Goal: Task Accomplishment & Management: Complete application form

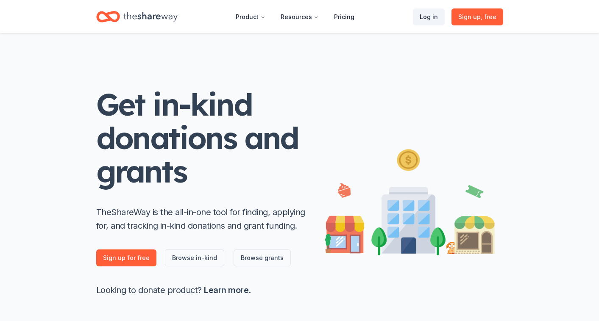
click at [436, 20] on link "Log in" at bounding box center [429, 16] width 32 height 17
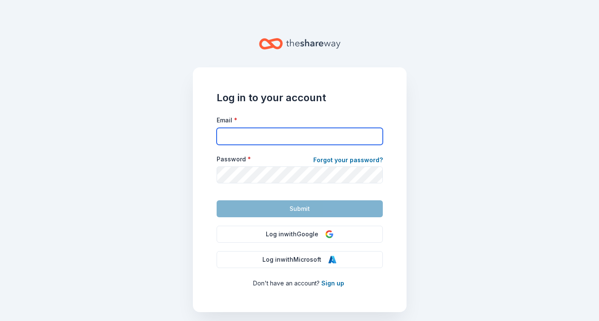
click at [228, 137] on input "Email *" at bounding box center [300, 136] width 166 height 17
type input "monica.robichau@gmail.com"
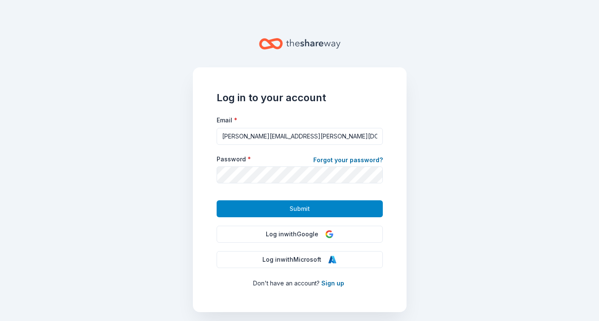
click at [284, 211] on button "Submit" at bounding box center [300, 208] width 166 height 17
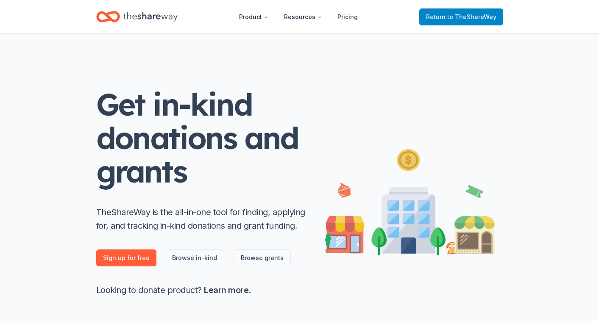
click at [438, 14] on span "Return to TheShareWay" at bounding box center [461, 17] width 70 height 10
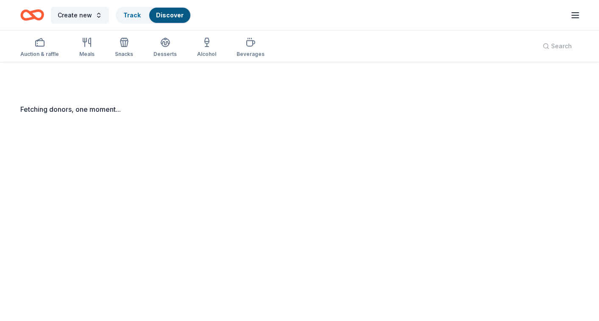
scroll to position [42, 0]
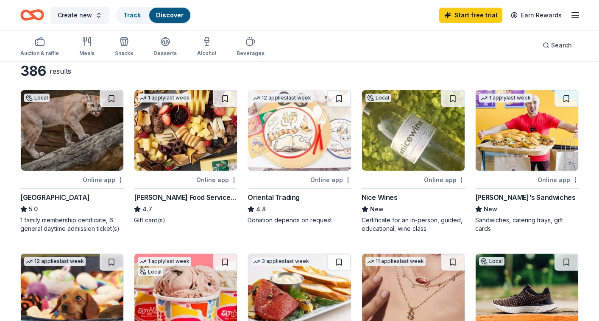
click at [70, 145] on img at bounding box center [72, 130] width 103 height 81
click at [169, 144] on img at bounding box center [185, 130] width 103 height 81
click at [412, 133] on img at bounding box center [413, 130] width 103 height 81
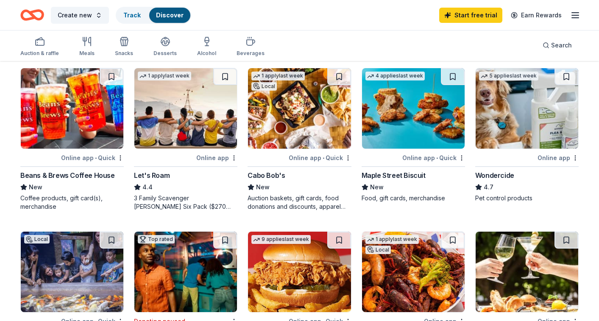
scroll to position [392, 0]
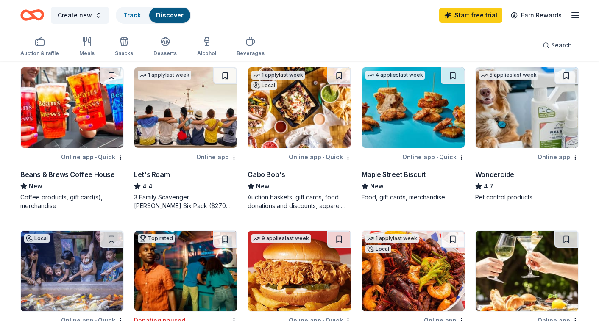
click at [178, 100] on img at bounding box center [185, 107] width 103 height 81
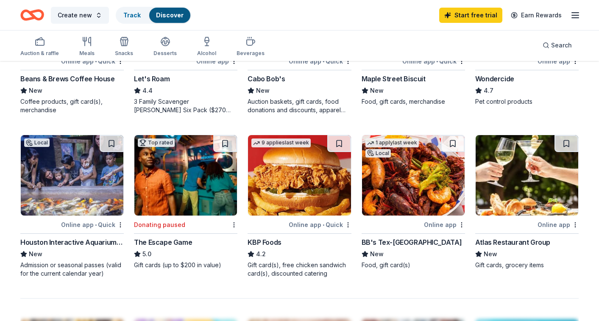
scroll to position [488, 0]
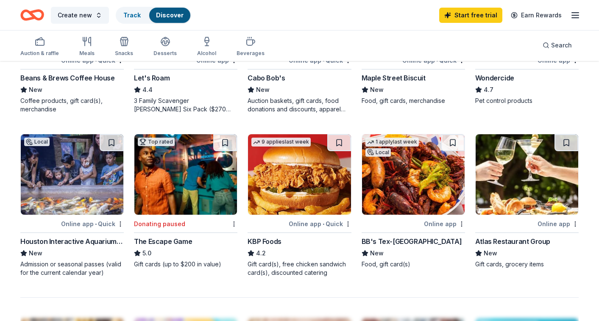
click at [61, 184] on img at bounding box center [72, 174] width 103 height 81
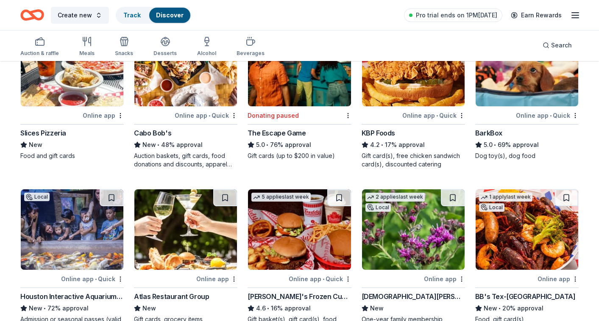
scroll to position [603, 0]
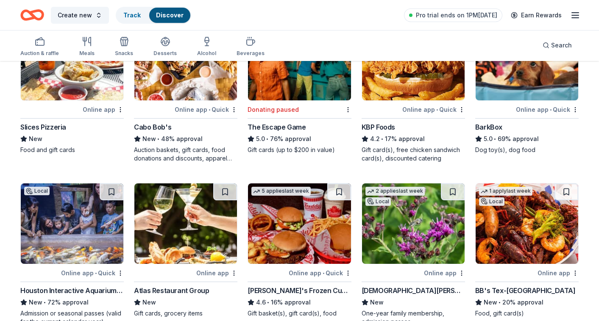
click at [22, 230] on img at bounding box center [72, 223] width 103 height 81
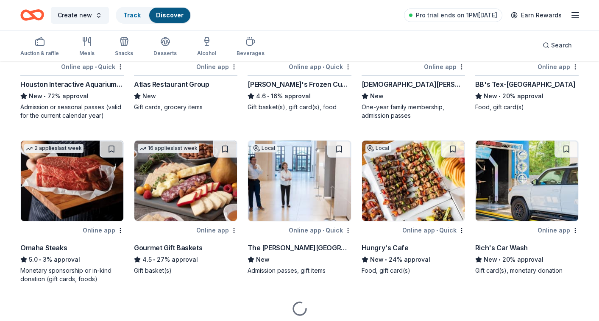
scroll to position [839, 0]
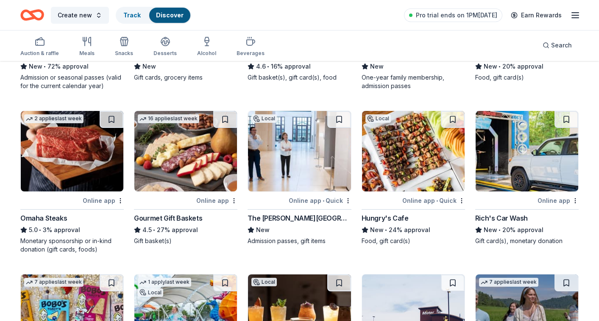
click at [68, 148] on img at bounding box center [72, 151] width 103 height 81
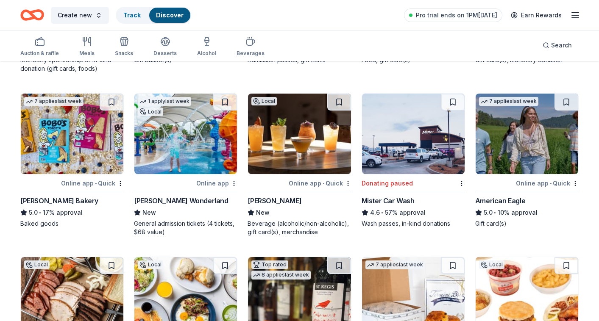
scroll to position [1021, 0]
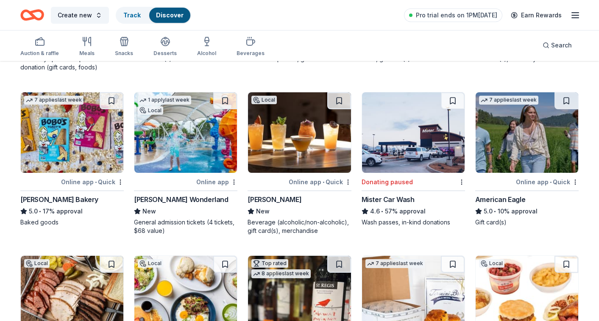
click at [178, 128] on img at bounding box center [185, 132] width 103 height 81
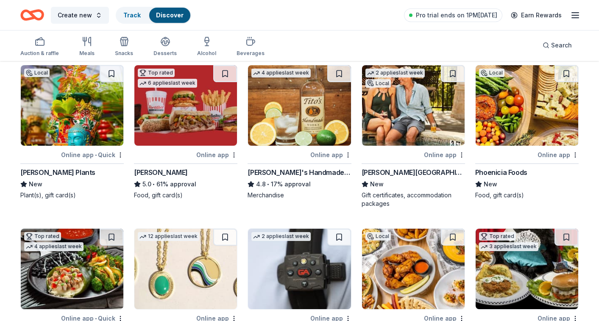
scroll to position [1370, 0]
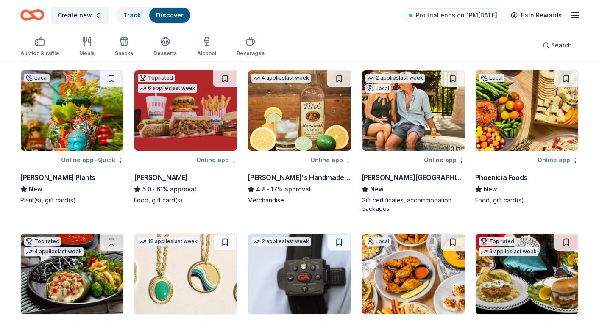
click at [302, 112] on img at bounding box center [299, 110] width 103 height 81
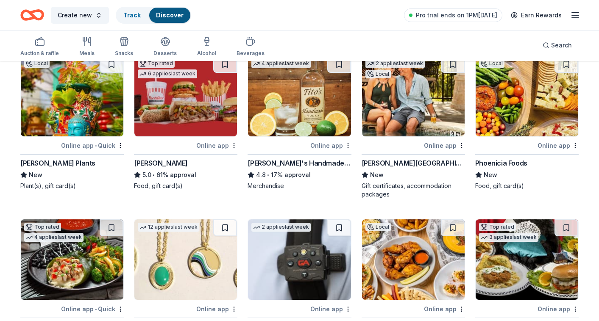
scroll to position [1384, 0]
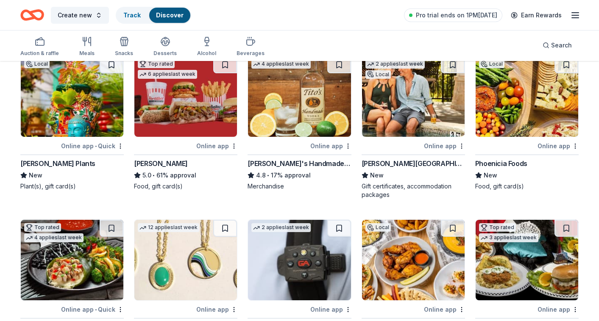
click at [400, 98] on img at bounding box center [413, 96] width 103 height 81
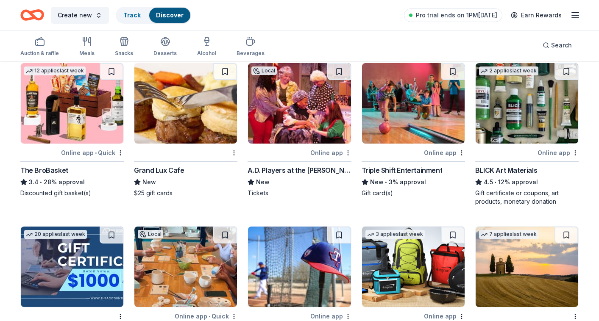
scroll to position [1717, 0]
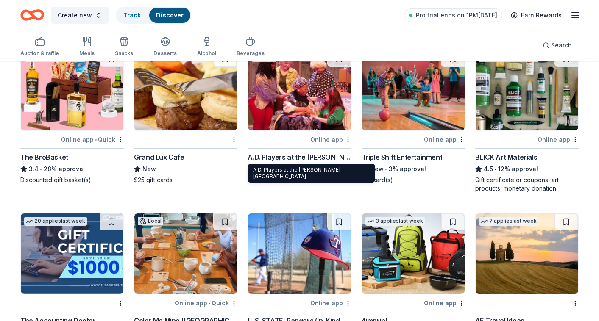
click at [288, 111] on img at bounding box center [299, 90] width 103 height 81
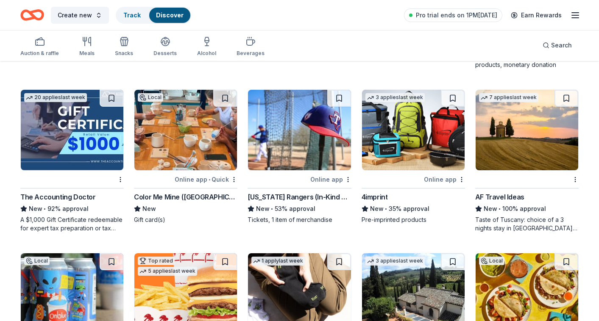
scroll to position [1841, 0]
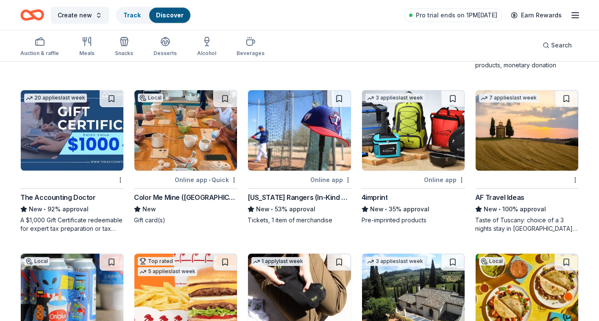
click at [534, 139] on img at bounding box center [526, 130] width 103 height 81
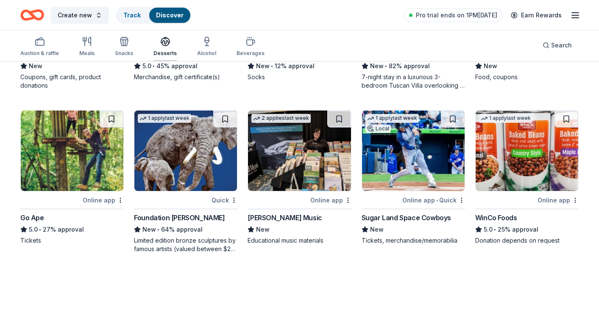
scroll to position [2148, 0]
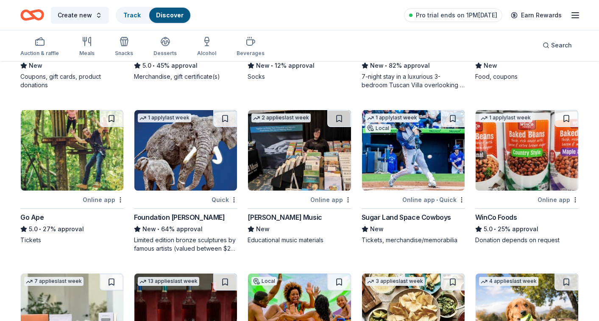
click at [438, 150] on img at bounding box center [413, 150] width 103 height 81
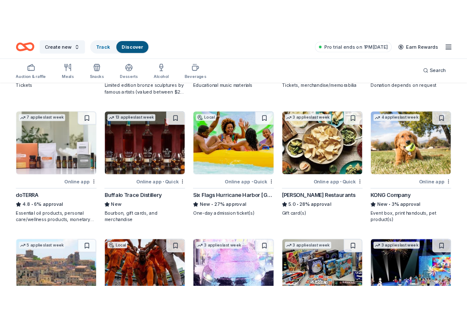
scroll to position [2329, 0]
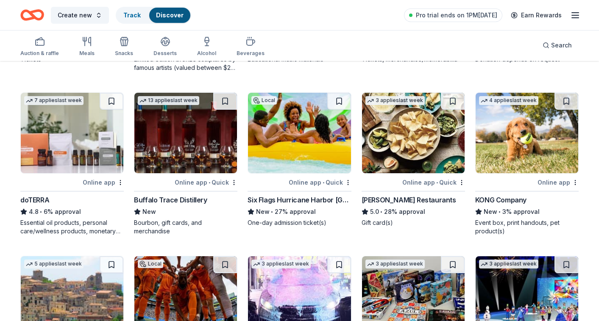
click at [396, 138] on img at bounding box center [413, 133] width 103 height 81
click at [199, 139] on img at bounding box center [185, 133] width 103 height 81
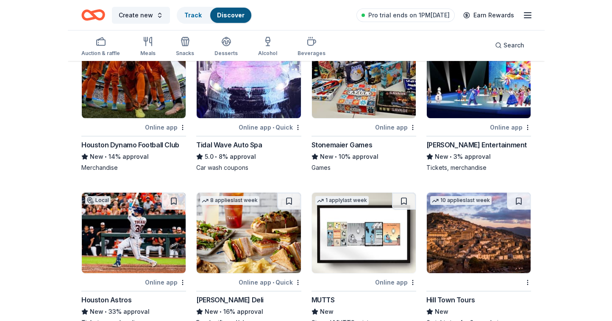
scroll to position [2802, 0]
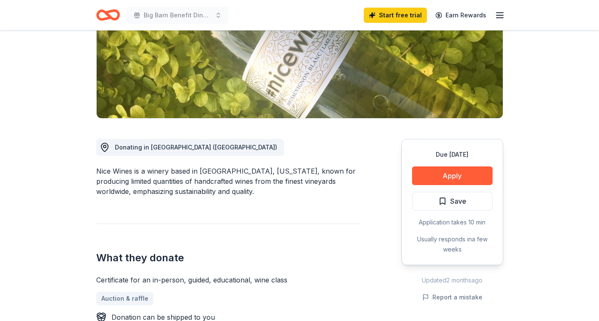
scroll to position [164, 0]
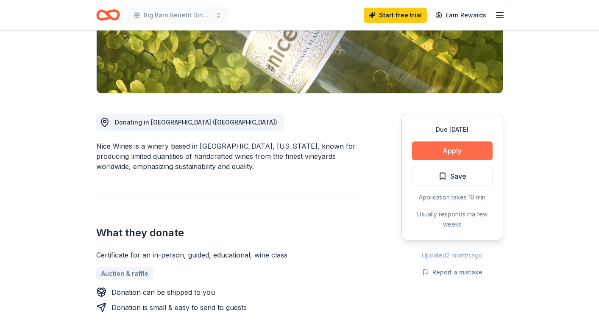
click at [432, 153] on button "Apply" at bounding box center [452, 151] width 81 height 19
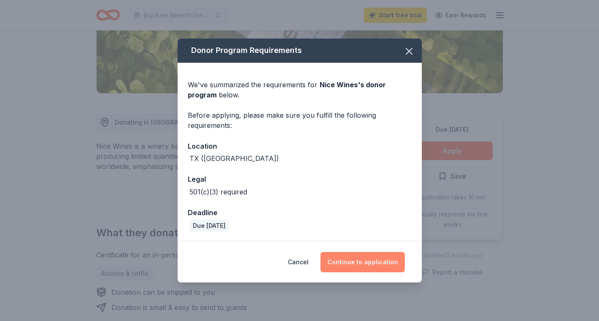
click at [351, 260] on button "Continue to application" at bounding box center [362, 262] width 84 height 20
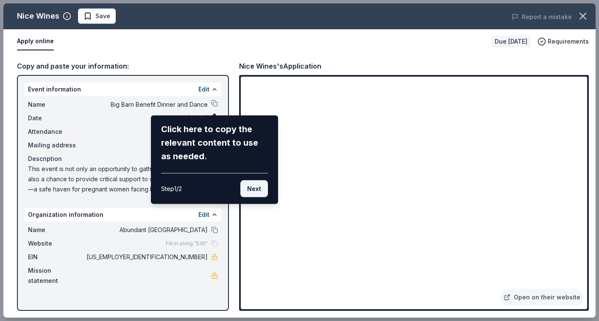
click at [258, 191] on button "Next" at bounding box center [254, 189] width 28 height 17
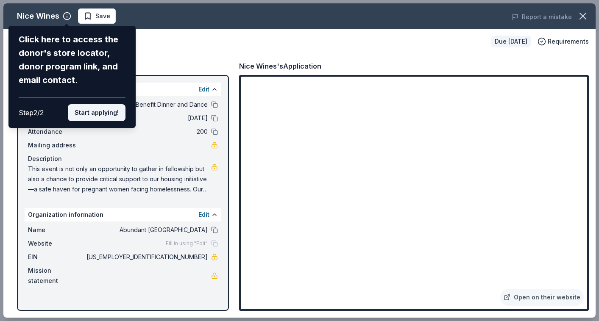
click at [102, 117] on button "Start applying!" at bounding box center [97, 112] width 58 height 17
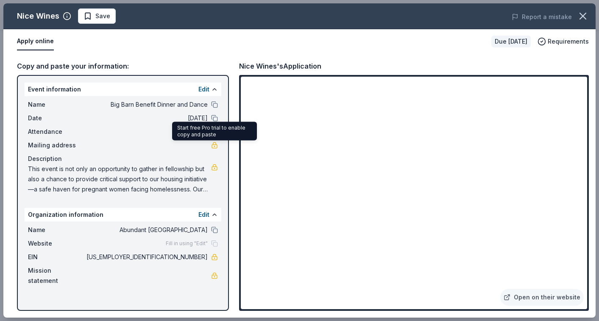
click at [213, 146] on link at bounding box center [214, 145] width 7 height 7
click at [69, 146] on span "Mailing address" at bounding box center [56, 145] width 57 height 10
click at [195, 245] on span "Fill in using "Edit"" at bounding box center [187, 243] width 42 height 7
click at [214, 245] on div "Fill in using "Edit"" at bounding box center [192, 243] width 52 height 7
click at [211, 105] on button at bounding box center [214, 104] width 7 height 7
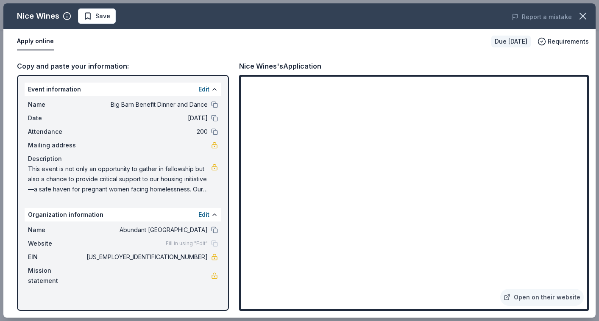
click at [146, 181] on span "This event is not only an opportunity to gather in fellowship but also a chance…" at bounding box center [119, 179] width 183 height 31
click at [585, 17] on icon "button" at bounding box center [583, 16] width 12 height 12
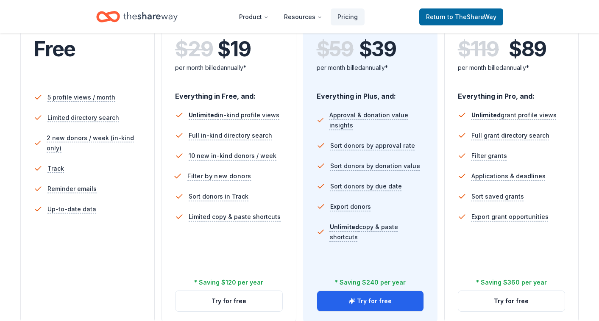
scroll to position [219, 0]
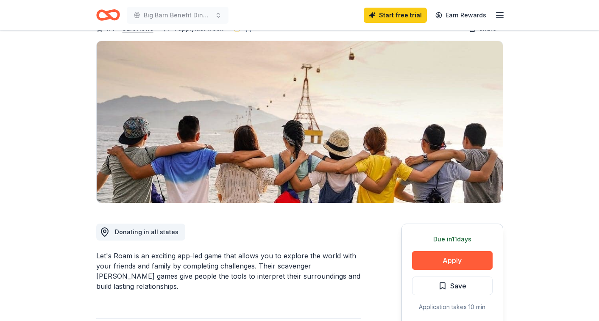
scroll to position [101, 0]
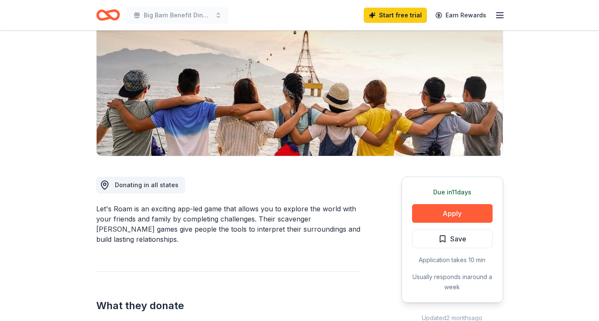
drag, startPoint x: 93, startPoint y: 209, endPoint x: 361, endPoint y: 235, distance: 269.5
drag, startPoint x: 357, startPoint y: 231, endPoint x: 139, endPoint y: 189, distance: 221.7
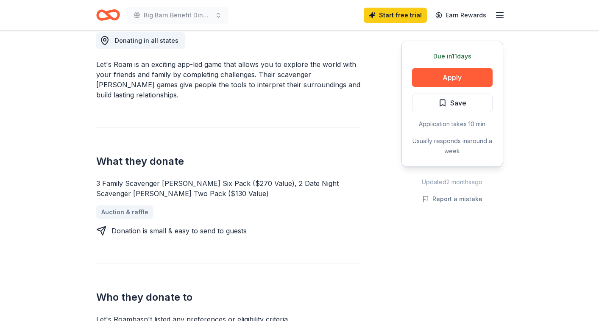
scroll to position [246, 0]
drag, startPoint x: 97, startPoint y: 173, endPoint x: 172, endPoint y: 186, distance: 76.2
click at [172, 186] on div "3 Family Scavenger Hunt Six Pack ($270 Value), 2 Date Night Scavenger Hunt Two …" at bounding box center [228, 188] width 264 height 20
drag, startPoint x: 169, startPoint y: 185, endPoint x: 125, endPoint y: 175, distance: 45.6
click at [125, 178] on div "3 Family Scavenger Hunt Six Pack ($270 Value), 2 Date Night Scavenger Hunt Two …" at bounding box center [228, 188] width 264 height 20
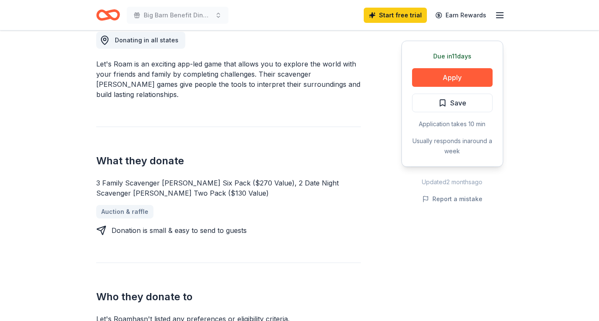
click at [125, 178] on div "3 Family Scavenger Hunt Six Pack ($270 Value), 2 Date Night Scavenger Hunt Two …" at bounding box center [228, 188] width 264 height 20
click at [429, 83] on button "Apply" at bounding box center [452, 77] width 81 height 19
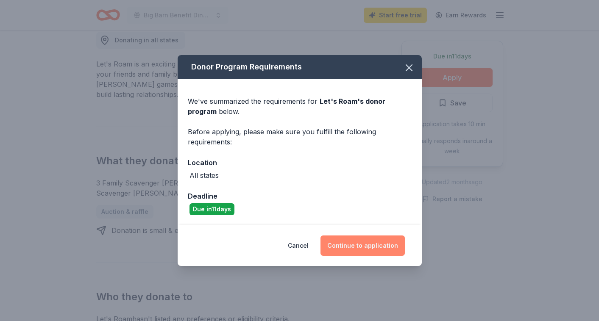
click at [368, 252] on button "Continue to application" at bounding box center [362, 246] width 84 height 20
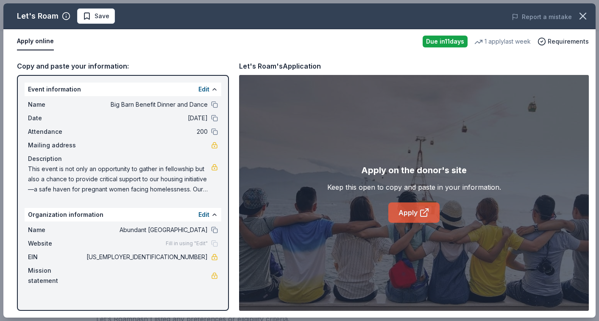
click at [412, 212] on link "Apply" at bounding box center [413, 213] width 51 height 20
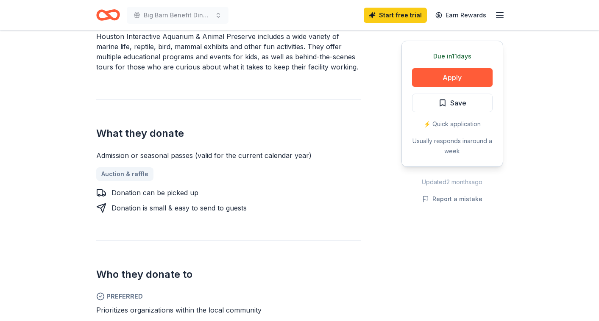
scroll to position [281, 0]
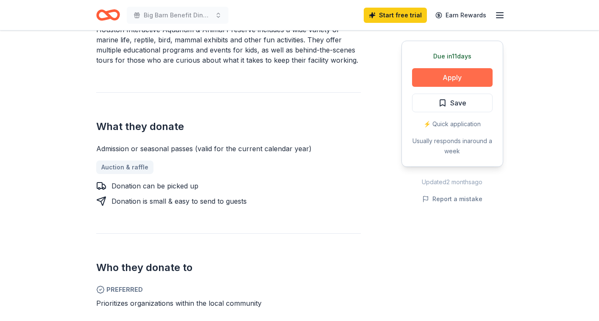
click at [433, 81] on button "Apply" at bounding box center [452, 77] width 81 height 19
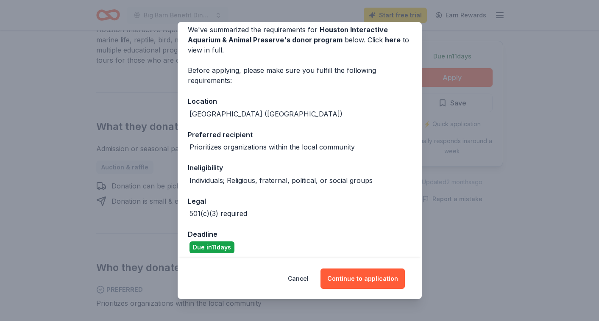
scroll to position [44, 0]
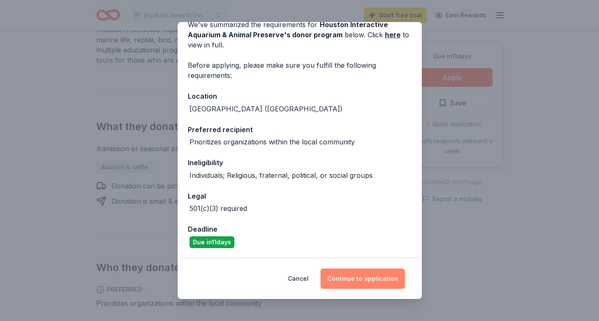
click at [343, 283] on button "Continue to application" at bounding box center [362, 279] width 84 height 20
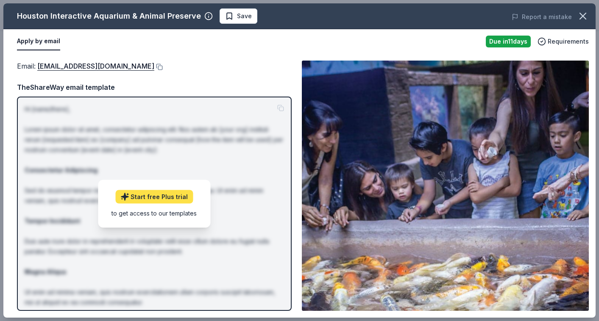
click at [144, 196] on link "Start free Plus trial" at bounding box center [154, 197] width 78 height 14
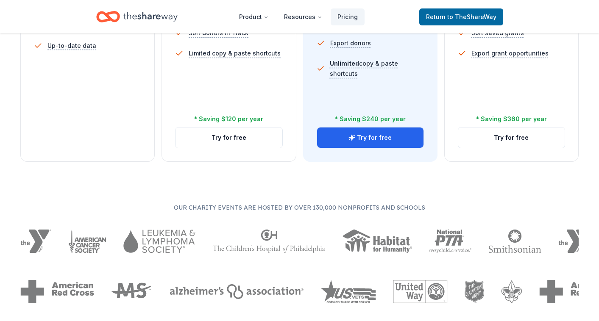
scroll to position [370, 0]
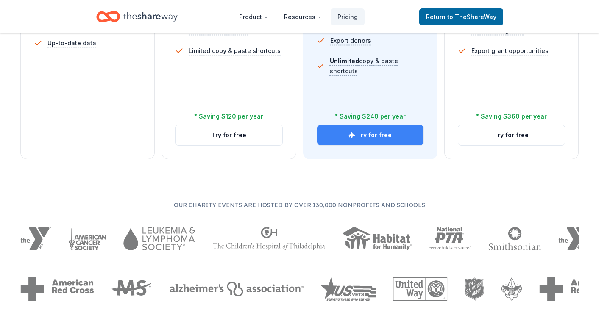
click at [374, 142] on button "Try for free" at bounding box center [370, 135] width 106 height 20
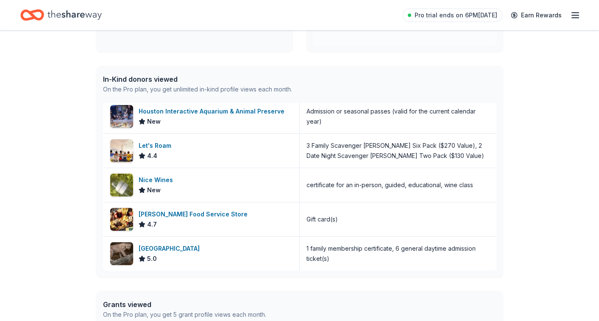
scroll to position [189, 0]
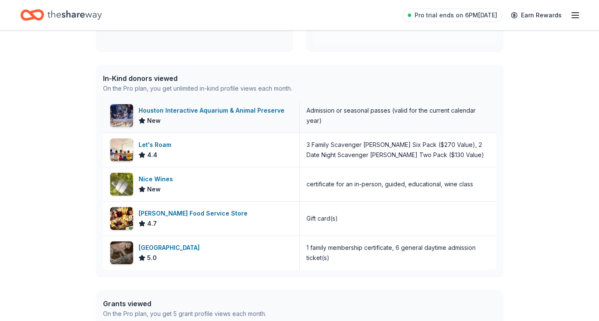
click at [217, 111] on div "Houston Interactive Aquarium & Animal Preserve" at bounding box center [213, 111] width 149 height 10
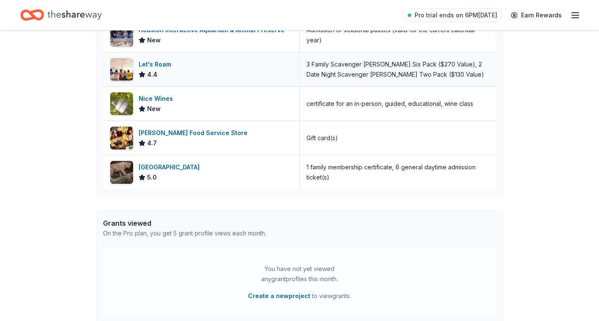
scroll to position [0, 0]
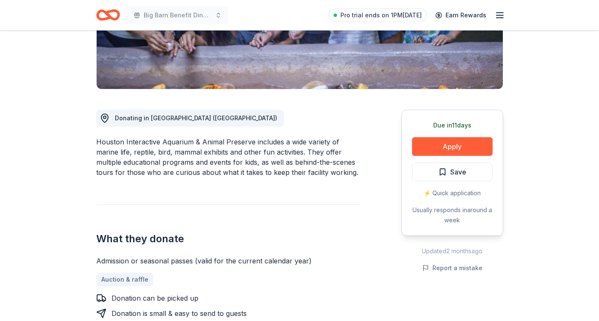
scroll to position [244, 0]
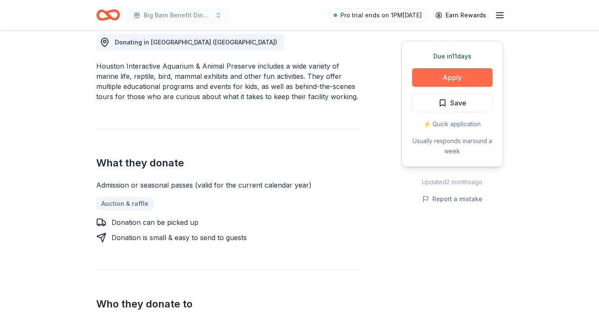
click at [445, 74] on button "Apply" at bounding box center [452, 77] width 81 height 19
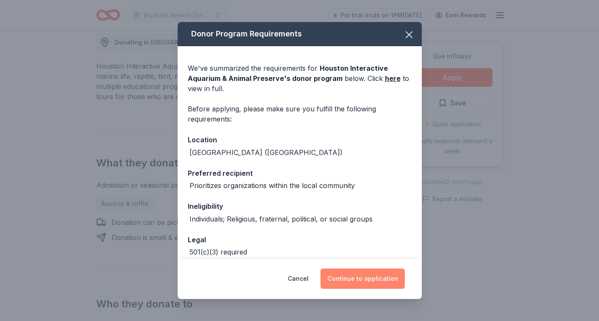
click at [340, 280] on button "Continue to application" at bounding box center [362, 279] width 84 height 20
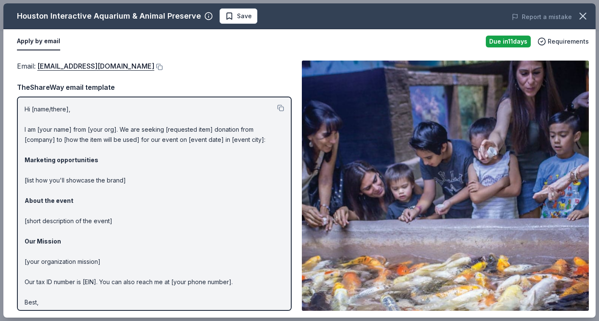
click at [49, 108] on p "Hi [name/there], I am [your name] from [your org]. We are seeking [requested it…" at bounding box center [154, 211] width 259 height 214
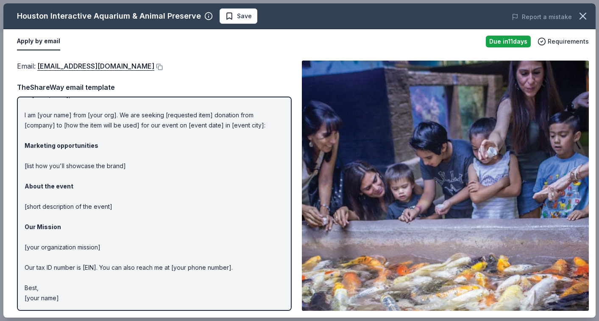
scroll to position [0, 0]
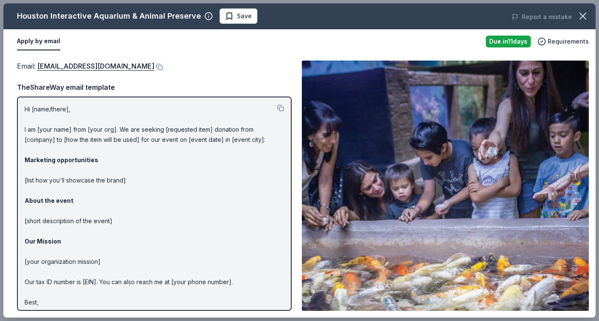
click at [43, 42] on button "Apply by email" at bounding box center [38, 42] width 43 height 18
click at [118, 175] on p "Hi [name/there], I am [your name] from [your org]. We are seeking [requested it…" at bounding box center [154, 211] width 259 height 214
click at [53, 108] on p "Hi [name/there], I am [your name] from [your org]. We are seeking [requested it…" at bounding box center [154, 211] width 259 height 214
click at [569, 43] on span "Requirements" at bounding box center [567, 41] width 41 height 10
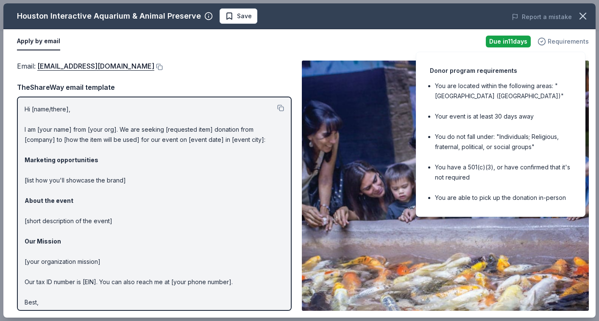
click at [575, 40] on span "Requirements" at bounding box center [567, 41] width 41 height 10
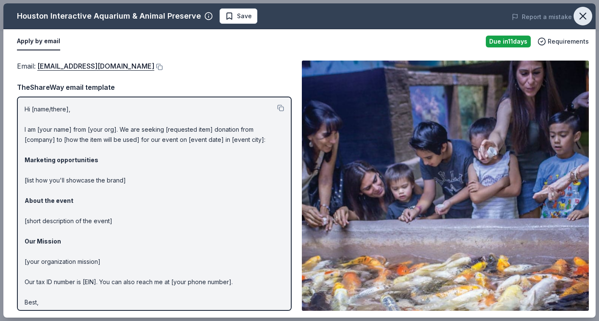
click at [586, 17] on icon "button" at bounding box center [583, 16] width 12 height 12
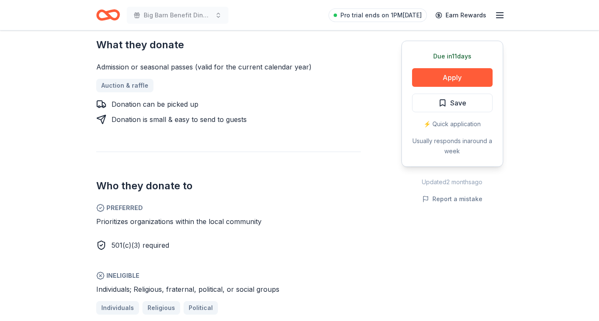
scroll to position [363, 0]
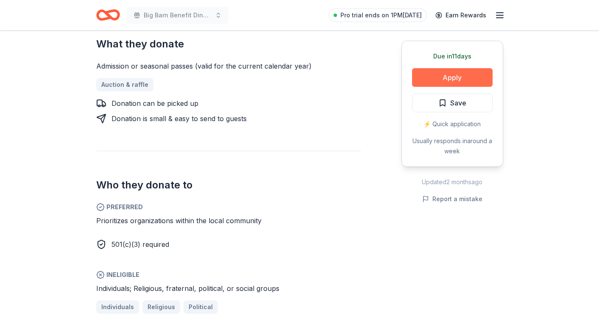
click at [444, 76] on button "Apply" at bounding box center [452, 77] width 81 height 19
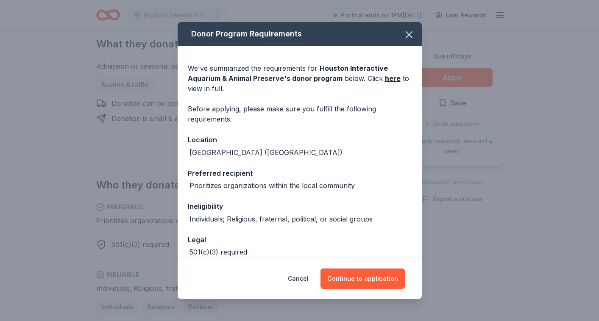
scroll to position [44, 0]
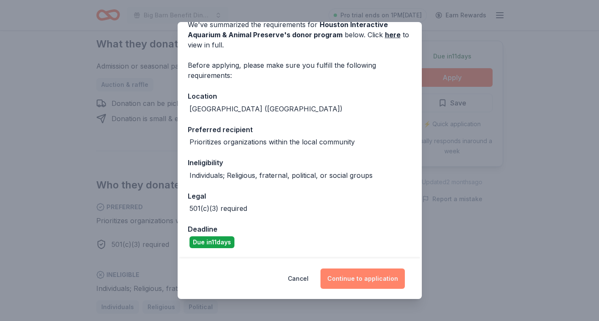
click at [354, 272] on button "Continue to application" at bounding box center [362, 279] width 84 height 20
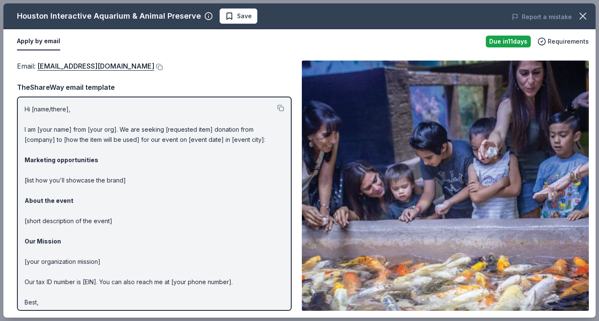
click at [384, 228] on img at bounding box center [445, 186] width 287 height 250
click at [459, 184] on img at bounding box center [445, 186] width 287 height 250
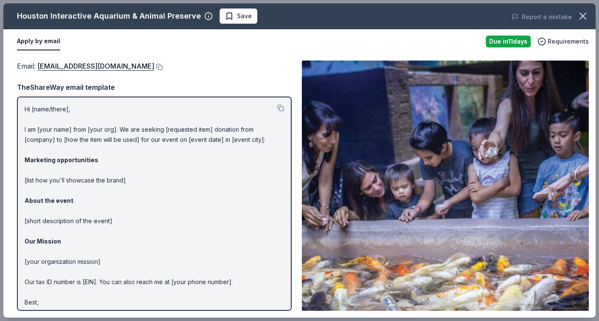
click at [103, 131] on p "Hi [name/there], I am [your name] from [your org]. We are seeking [requested it…" at bounding box center [154, 211] width 259 height 214
click at [39, 40] on button "Apply by email" at bounding box center [38, 42] width 43 height 18
click at [154, 66] on button at bounding box center [158, 67] width 8 height 7
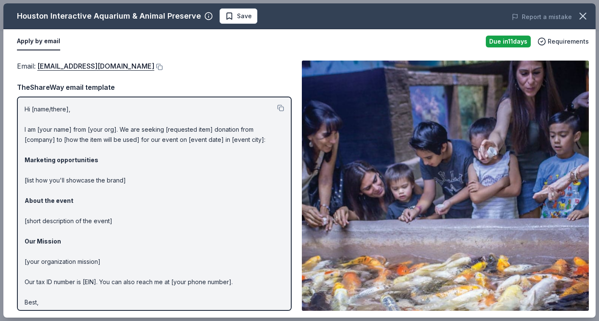
drag, startPoint x: 24, startPoint y: 106, endPoint x: 155, endPoint y: 246, distance: 191.9
click at [155, 246] on div "Hi [name/there], I am [your name] from [your org]. We are seeking [requested it…" at bounding box center [154, 204] width 275 height 214
click at [280, 108] on button at bounding box center [280, 108] width 7 height 7
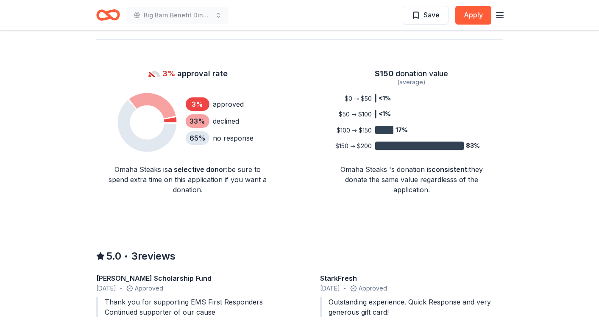
scroll to position [762, 0]
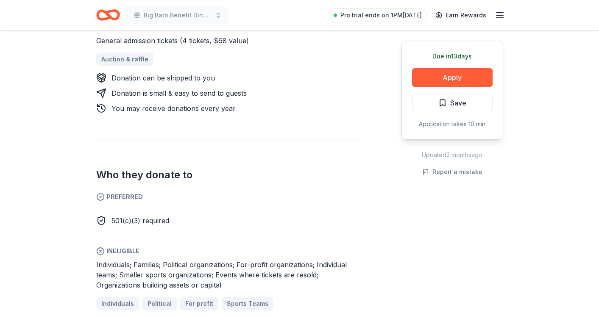
scroll to position [373, 0]
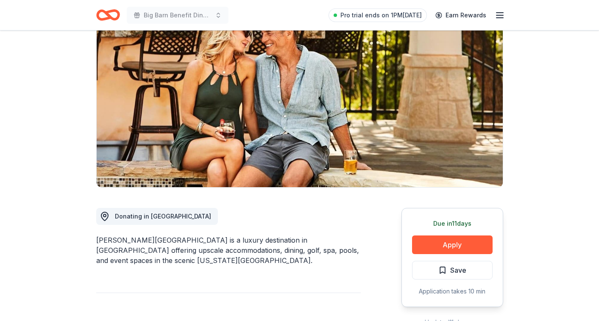
scroll to position [67, 0]
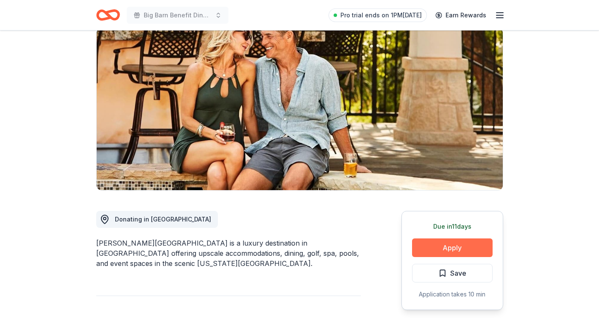
click at [447, 244] on button "Apply" at bounding box center [452, 248] width 81 height 19
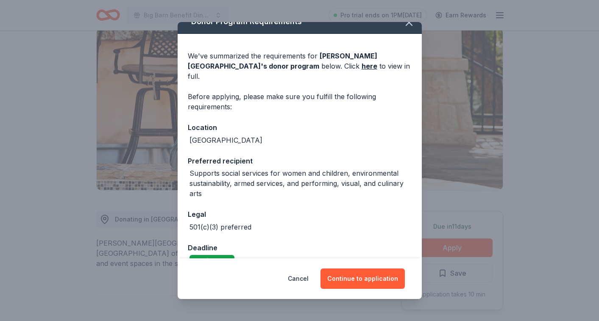
scroll to position [21, 0]
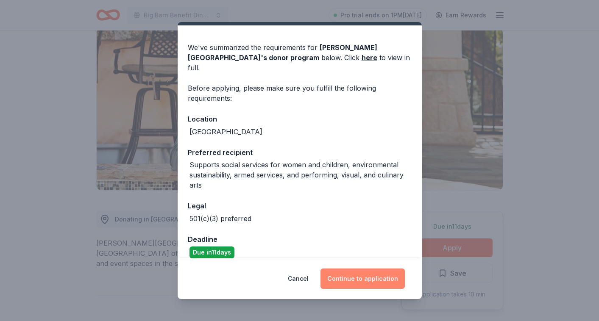
click at [361, 276] on button "Continue to application" at bounding box center [362, 279] width 84 height 20
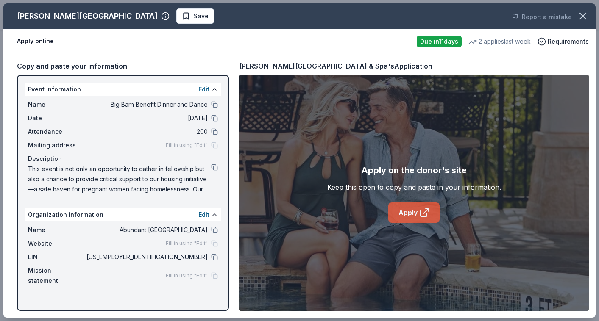
click at [416, 217] on link "Apply" at bounding box center [413, 213] width 51 height 20
click at [213, 229] on button at bounding box center [214, 230] width 7 height 7
click at [209, 94] on div "Event information Edit" at bounding box center [123, 90] width 197 height 14
click at [205, 89] on button "Edit" at bounding box center [203, 89] width 11 height 10
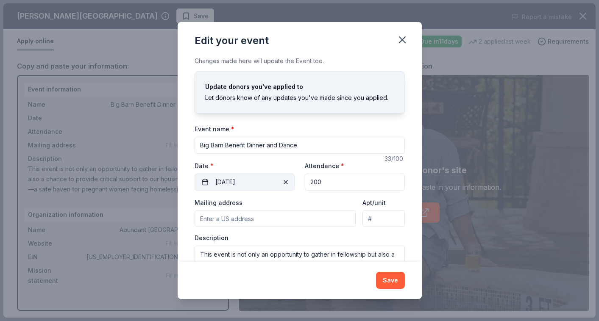
scroll to position [36, 0]
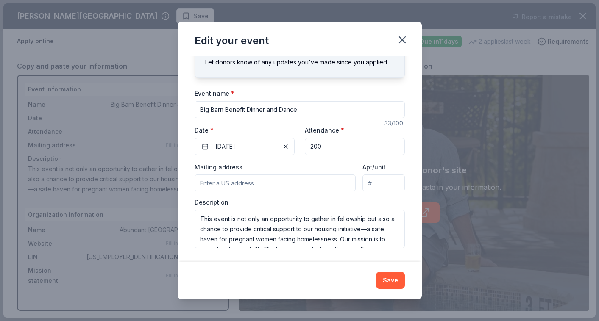
click at [236, 182] on input "Mailing address" at bounding box center [274, 183] width 161 height 17
click at [208, 185] on input "Mailing address" at bounding box center [274, 183] width 161 height 17
paste input "[STREET_ADDRESS][PERSON_NAME] [STREET_ADDRESS]"
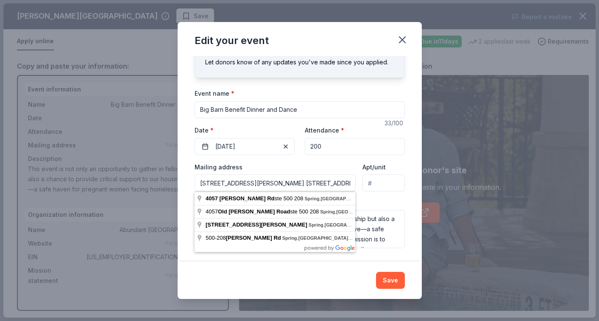
drag, startPoint x: 298, startPoint y: 183, endPoint x: 277, endPoint y: 182, distance: 20.8
click at [277, 182] on input "[STREET_ADDRESS][PERSON_NAME] [STREET_ADDRESS]" at bounding box center [274, 183] width 161 height 17
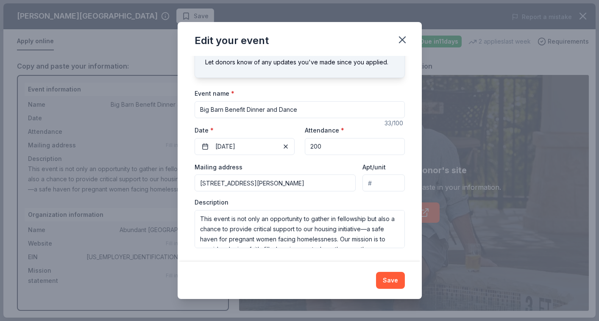
type input "[STREET_ADDRESS][PERSON_NAME]"
click at [368, 188] on input "Apt/unit" at bounding box center [383, 183] width 42 height 17
type input "%"
type input "500-208"
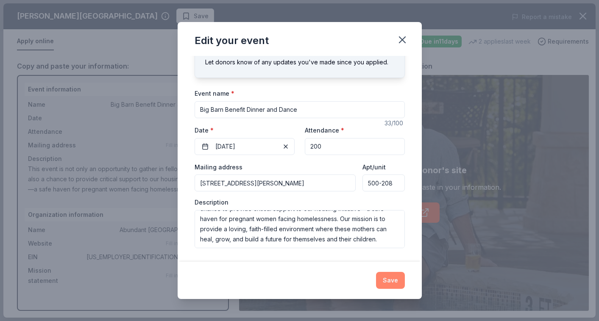
click at [386, 280] on button "Save" at bounding box center [390, 280] width 29 height 17
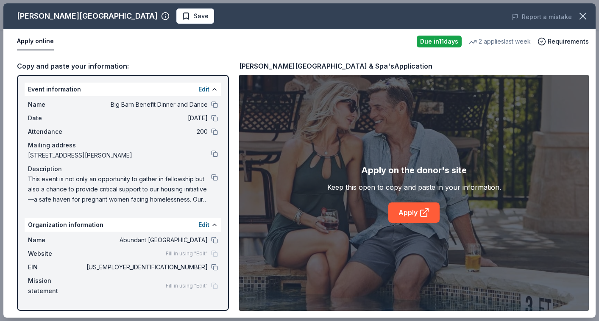
click at [197, 254] on span "Fill in using "Edit"" at bounding box center [187, 253] width 42 height 7
click at [207, 90] on button "Edit" at bounding box center [203, 89] width 11 height 10
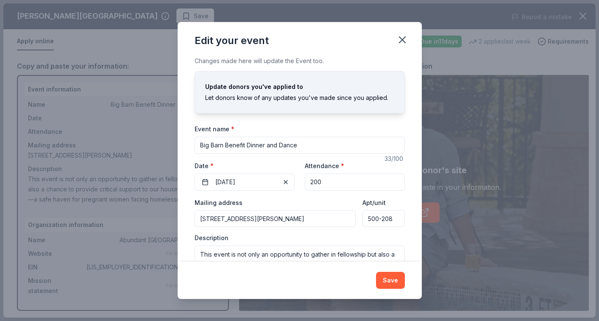
scroll to position [36, 0]
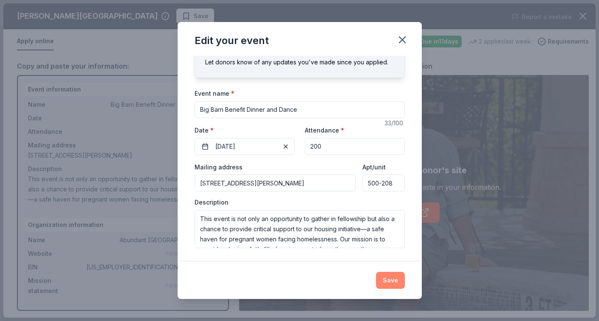
click at [390, 280] on button "Save" at bounding box center [390, 280] width 29 height 17
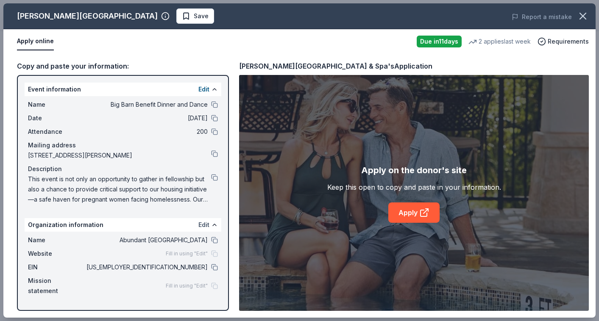
click at [209, 223] on button "Edit" at bounding box center [203, 225] width 11 height 10
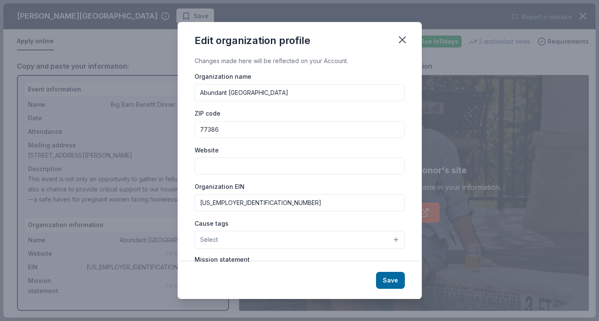
click at [214, 167] on input "Website" at bounding box center [299, 166] width 210 height 17
paste input "[URL][DOMAIN_NAME]"
type input "[URL][DOMAIN_NAME]"
click at [319, 206] on input "33-3679584" at bounding box center [299, 202] width 210 height 17
click at [317, 217] on div "Organization name Abundant Hope Ranch ZIP code 77386 Website https://www.abunda…" at bounding box center [299, 198] width 210 height 255
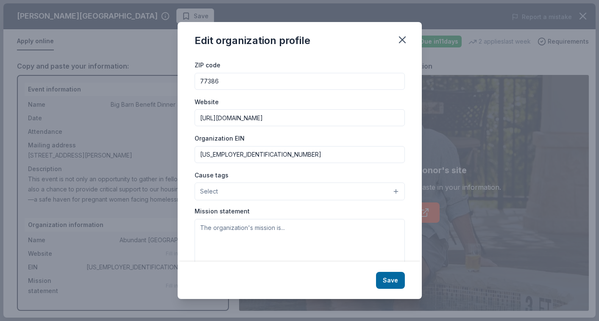
scroll to position [78, 0]
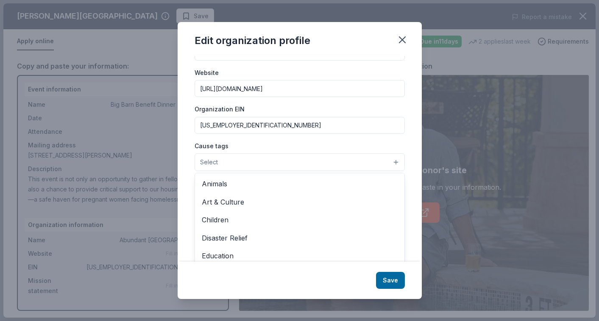
click at [290, 163] on button "Select" at bounding box center [299, 162] width 210 height 18
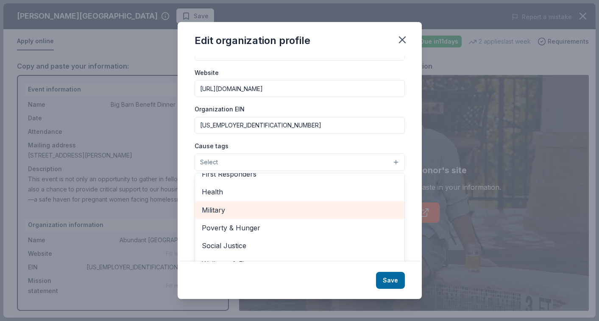
scroll to position [90, 0]
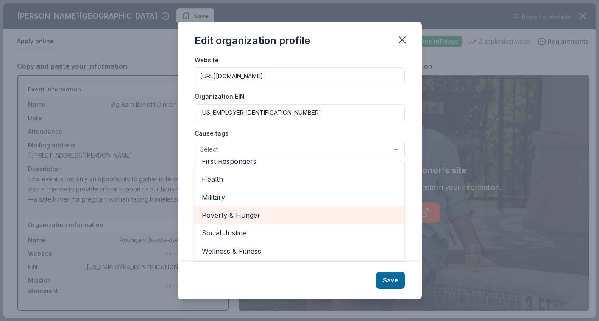
click at [276, 214] on span "Poverty & Hunger" at bounding box center [300, 215] width 196 height 11
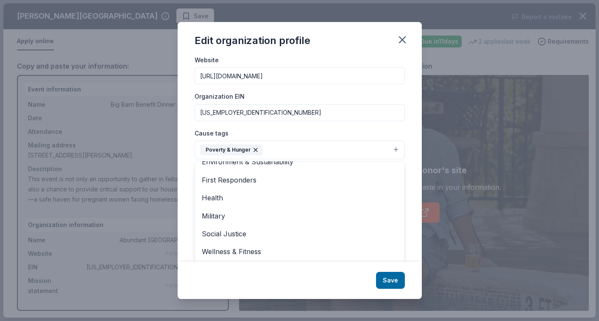
click at [233, 131] on div "Cause tags Poverty & Hunger Animals Art & Culture Children Disaster Relief Educ…" at bounding box center [299, 144] width 210 height 32
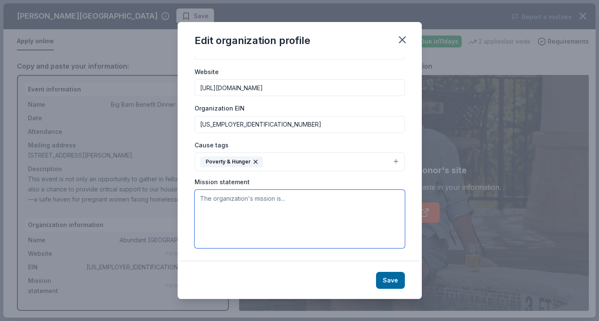
click at [206, 209] on textarea at bounding box center [299, 219] width 210 height 58
paste textarea "To empower women, strengthen families, and promote the gift of life. Our Belief…"
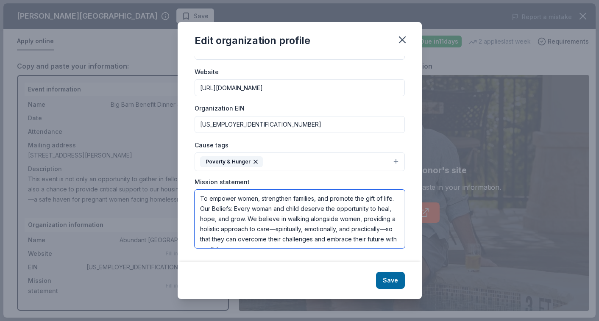
scroll to position [5, 0]
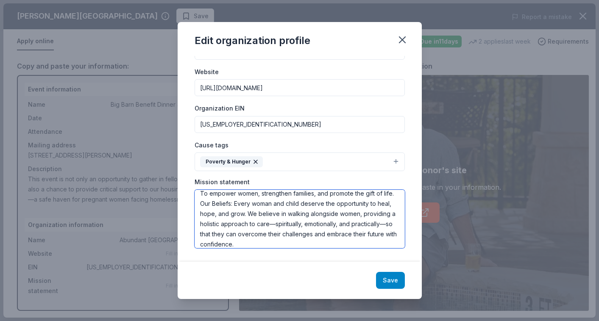
type textarea "To empower women, strengthen families, and promote the gift of life. Our Belief…"
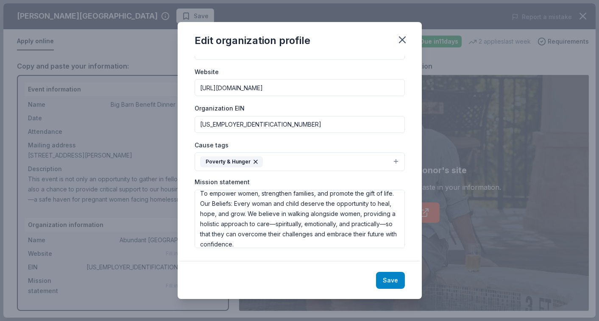
click at [387, 282] on button "Save" at bounding box center [390, 280] width 29 height 17
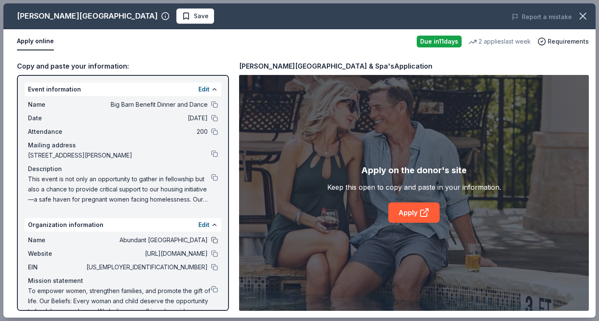
click at [215, 242] on button at bounding box center [214, 240] width 7 height 7
click at [218, 176] on div "Name Big Barn Benefit Dinner and Dance Date 10/02/25 Attendance 200 Mailing add…" at bounding box center [123, 152] width 197 height 112
click at [215, 176] on button at bounding box center [214, 177] width 7 height 7
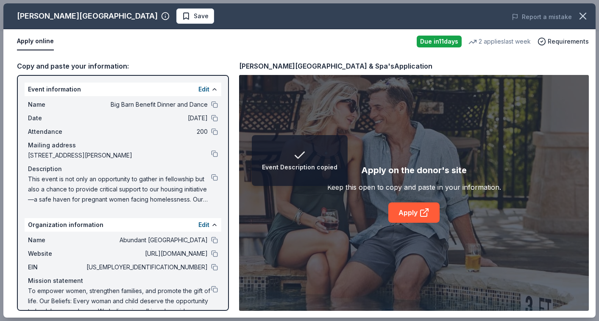
scroll to position [17, 0]
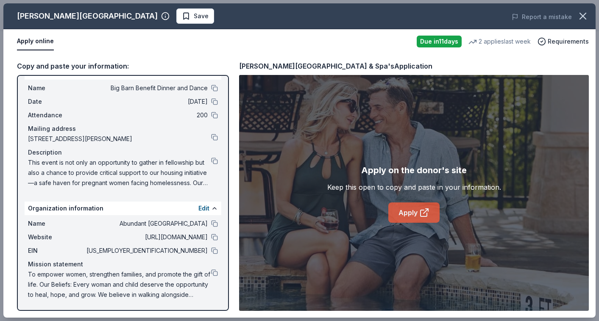
click at [430, 213] on link "Apply" at bounding box center [413, 213] width 51 height 20
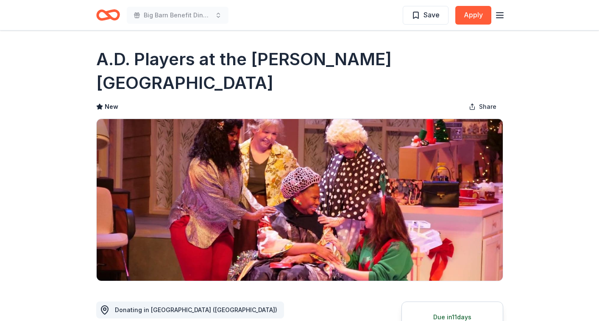
click at [497, 18] on line "button" at bounding box center [499, 18] width 7 height 0
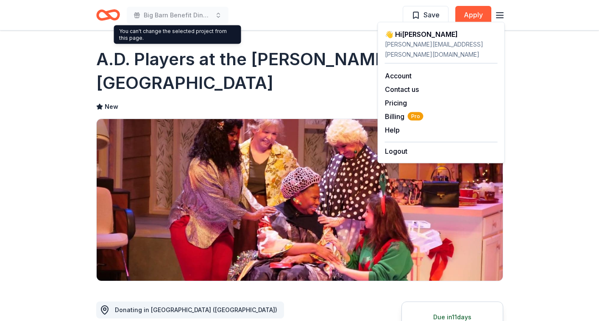
click at [103, 16] on icon "Home" at bounding box center [108, 15] width 24 height 20
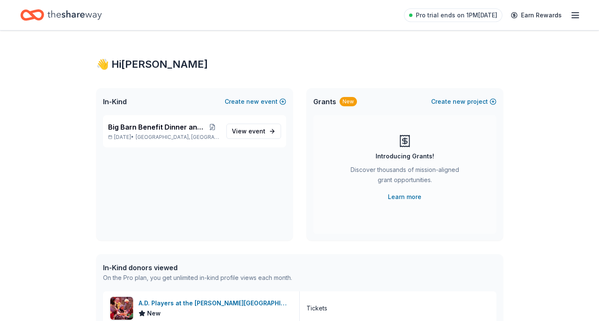
click at [570, 16] on icon "button" at bounding box center [575, 15] width 10 height 10
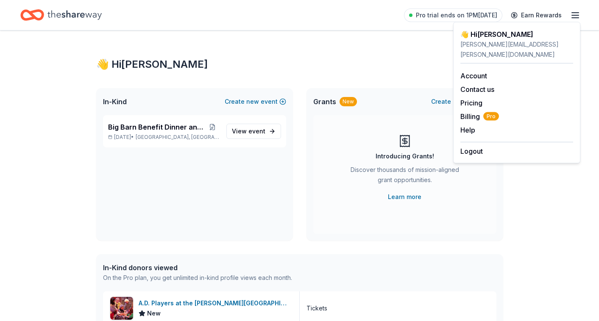
click at [570, 16] on icon "button" at bounding box center [575, 15] width 10 height 10
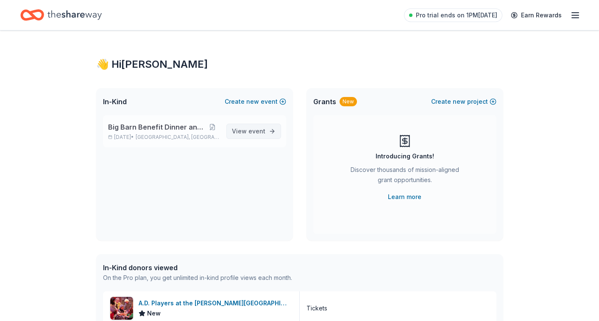
click at [269, 128] on link "View event" at bounding box center [253, 131] width 55 height 15
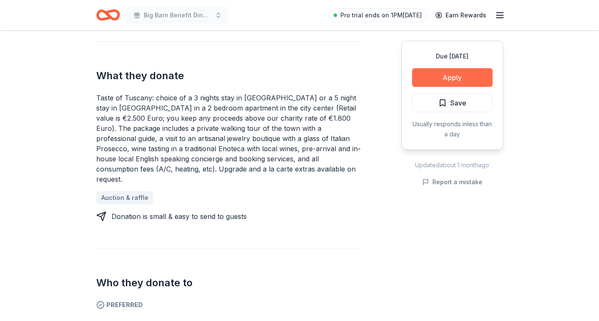
scroll to position [331, 0]
click at [439, 68] on button "Apply" at bounding box center [452, 77] width 81 height 19
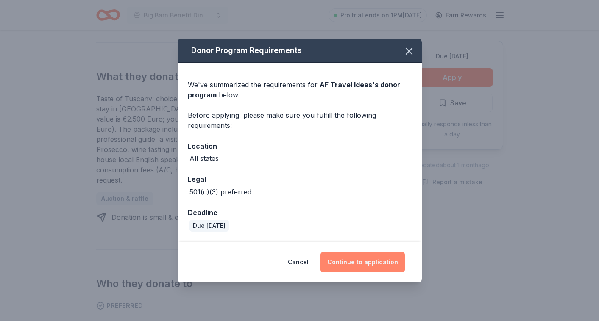
click at [376, 258] on button "Continue to application" at bounding box center [362, 262] width 84 height 20
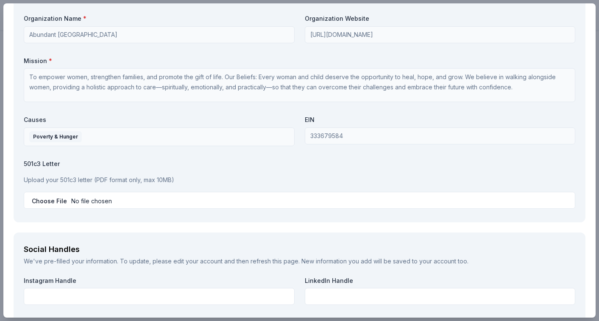
scroll to position [922, 0]
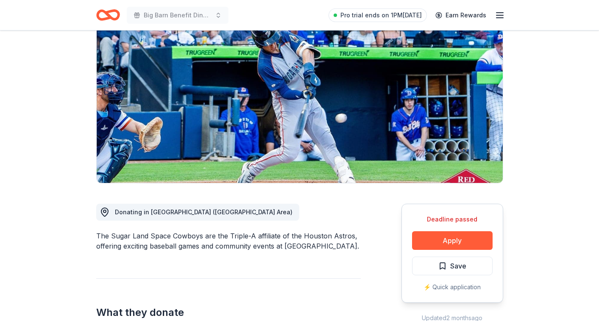
scroll to position [77, 0]
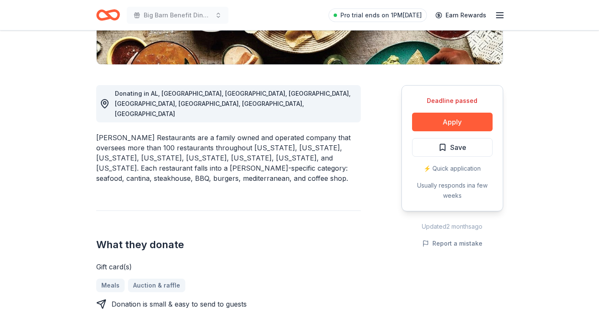
scroll to position [196, 0]
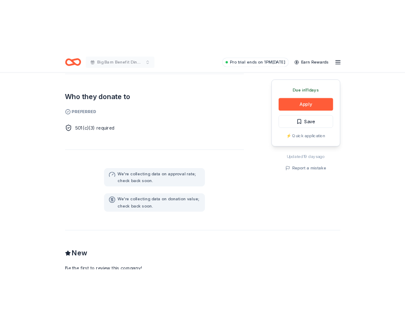
scroll to position [453, 0]
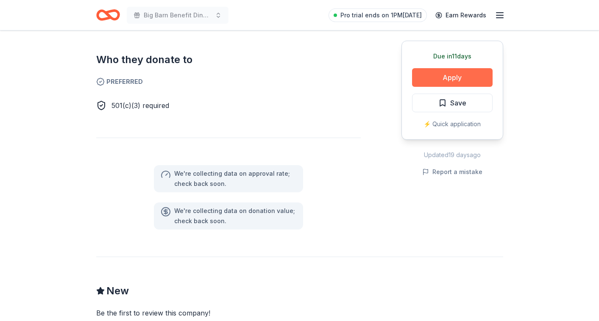
click at [427, 77] on button "Apply" at bounding box center [452, 77] width 81 height 19
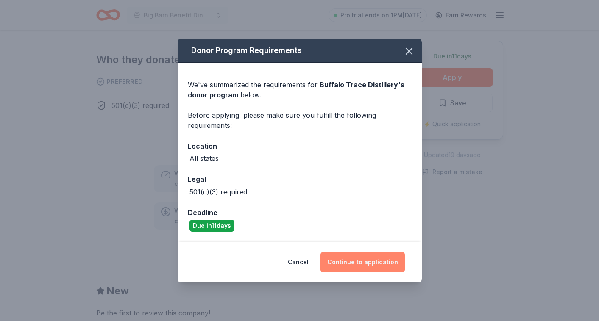
click at [348, 252] on button "Continue to application" at bounding box center [362, 262] width 84 height 20
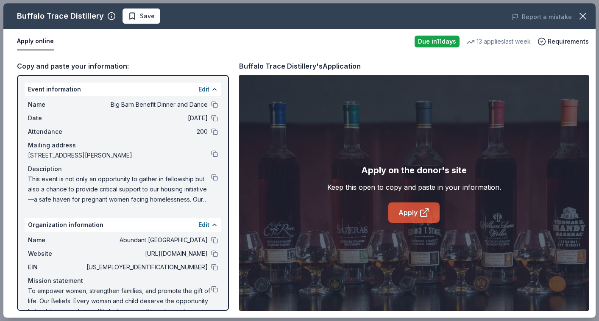
click at [416, 213] on link "Apply" at bounding box center [413, 213] width 51 height 20
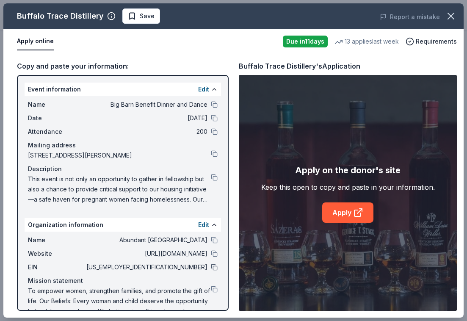
click at [214, 267] on button at bounding box center [214, 267] width 7 height 7
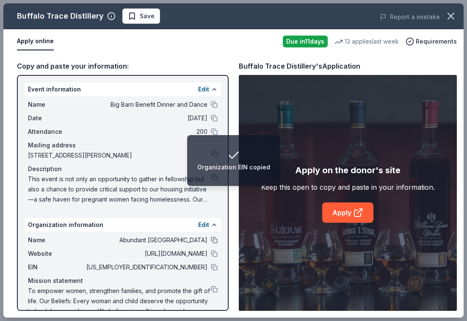
click at [214, 240] on button at bounding box center [214, 240] width 7 height 7
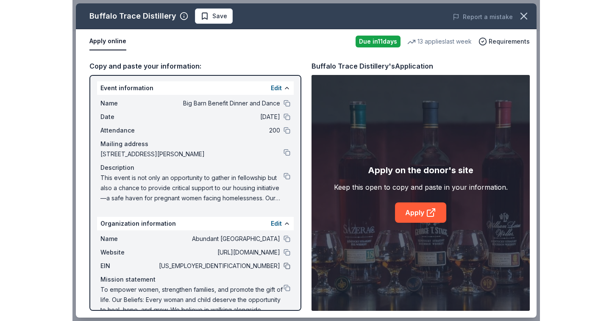
scroll to position [0, 0]
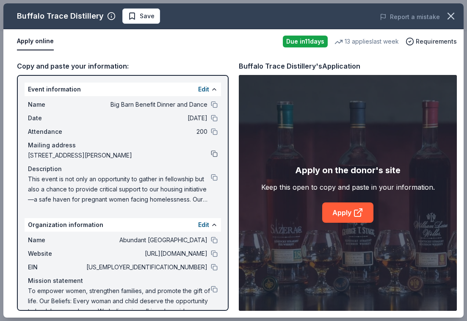
click at [212, 155] on button at bounding box center [214, 153] width 7 height 7
